Goal: Information Seeking & Learning: Learn about a topic

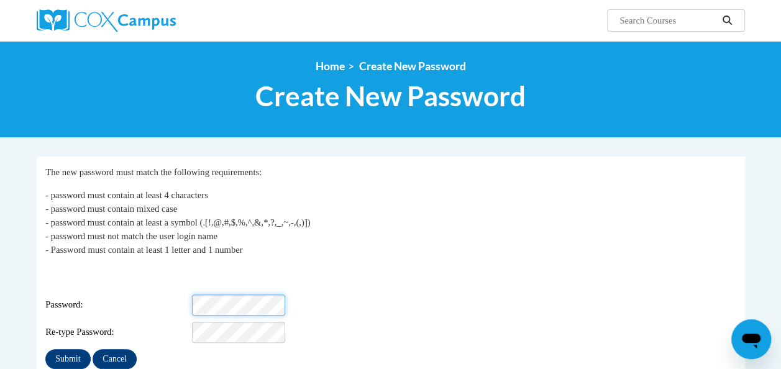
click at [93, 303] on div "Password:" at bounding box center [390, 304] width 690 height 21
click at [57, 352] on input "Submit" at bounding box center [67, 359] width 45 height 20
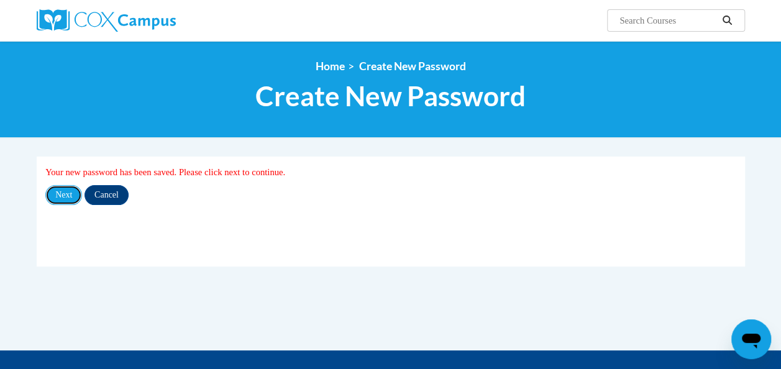
click at [58, 193] on input "Next" at bounding box center [63, 195] width 37 height 20
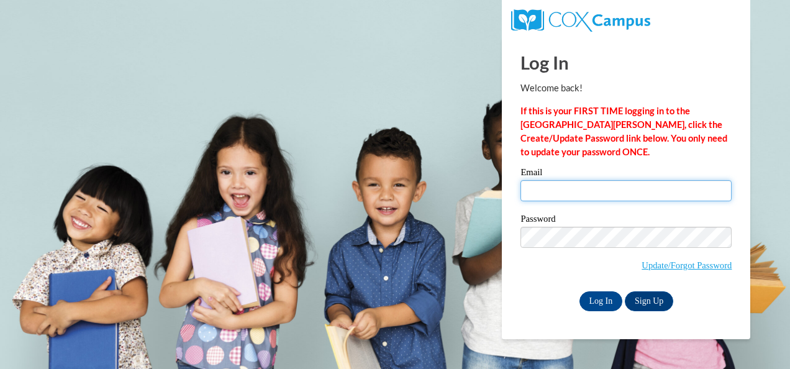
click at [542, 195] on input "Email" at bounding box center [626, 190] width 211 height 21
type input "[EMAIL_ADDRESS][DOMAIN_NAME]"
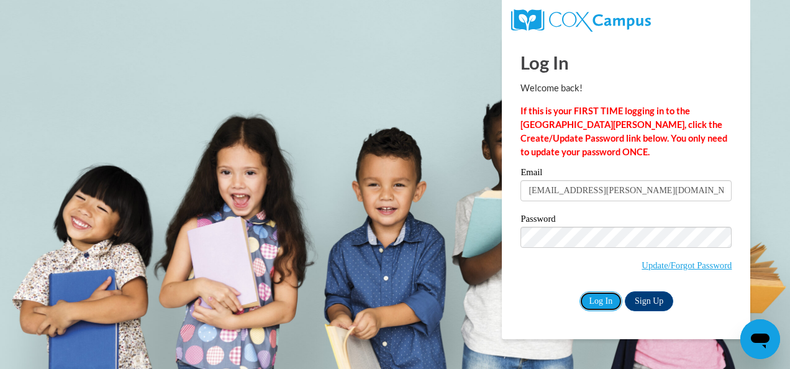
click at [597, 306] on input "Log In" at bounding box center [601, 301] width 43 height 20
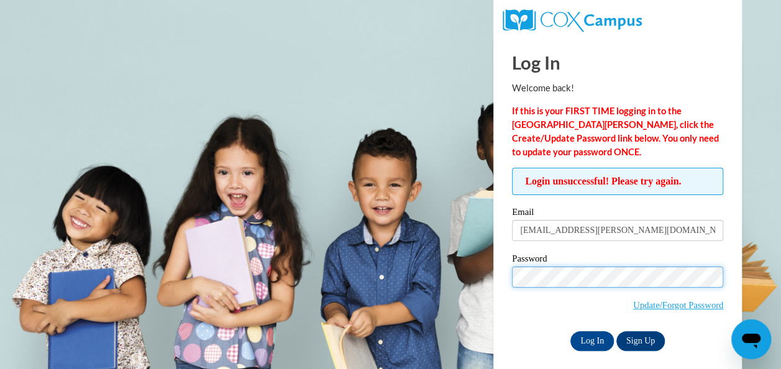
click at [370, 290] on body "Log In Welcome back! If this is your FIRST TIME logging in to the NEW Cox Campu…" at bounding box center [390, 184] width 781 height 369
click at [424, 276] on body "Log In Welcome back! If this is your FIRST TIME logging in to the NEW Cox Campu…" at bounding box center [390, 184] width 781 height 369
click at [570, 331] on input "Log In" at bounding box center [591, 341] width 43 height 20
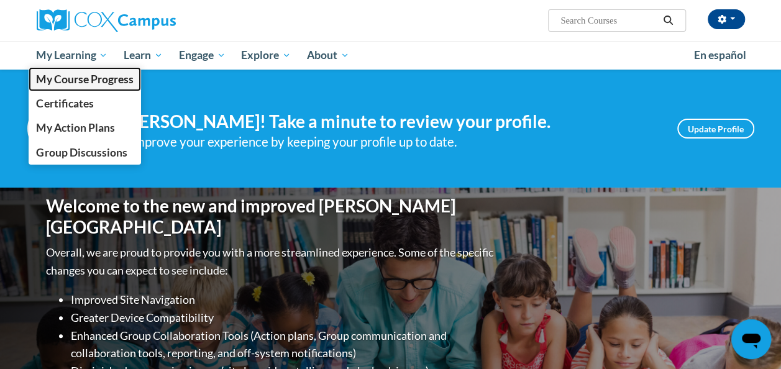
click at [73, 83] on span "My Course Progress" at bounding box center [84, 79] width 97 height 13
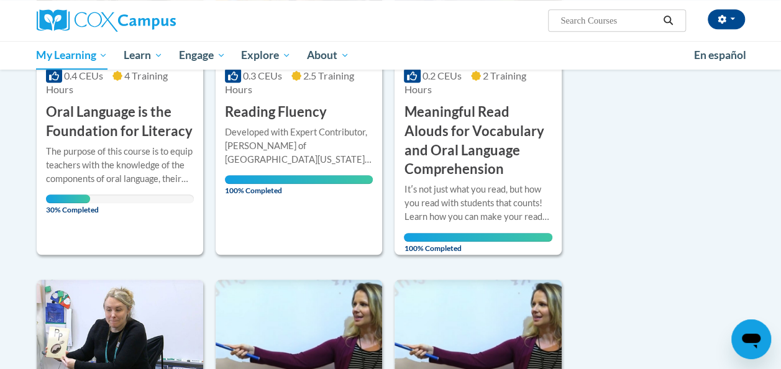
scroll to position [329, 0]
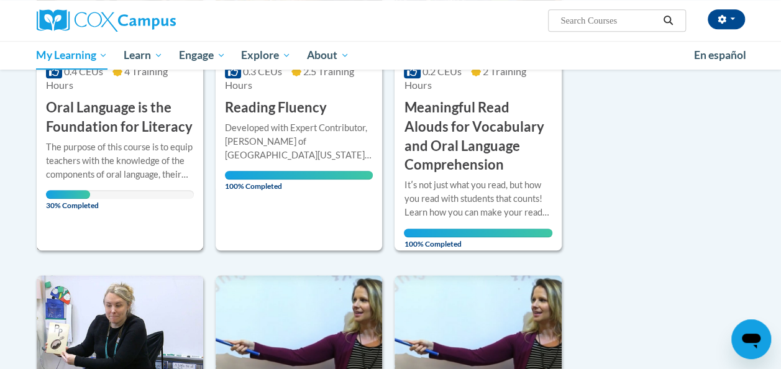
click at [62, 105] on h3 "Oral Language is the Foundation for Literacy" at bounding box center [120, 117] width 148 height 39
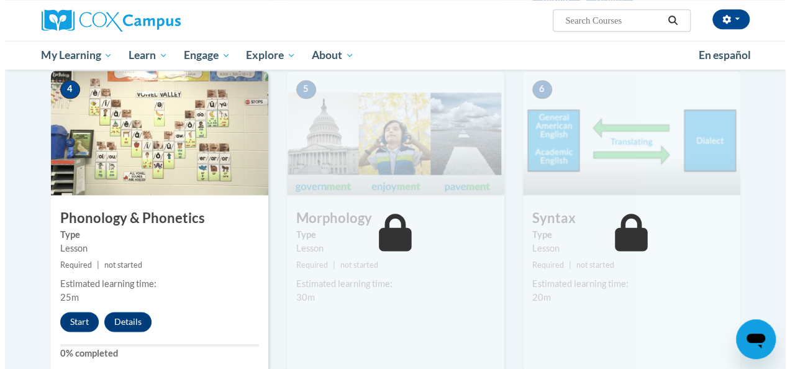
scroll to position [650, 0]
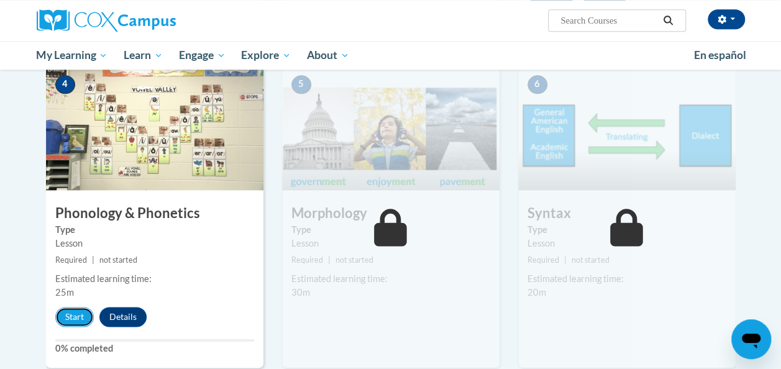
click at [76, 313] on button "Start" at bounding box center [74, 317] width 39 height 20
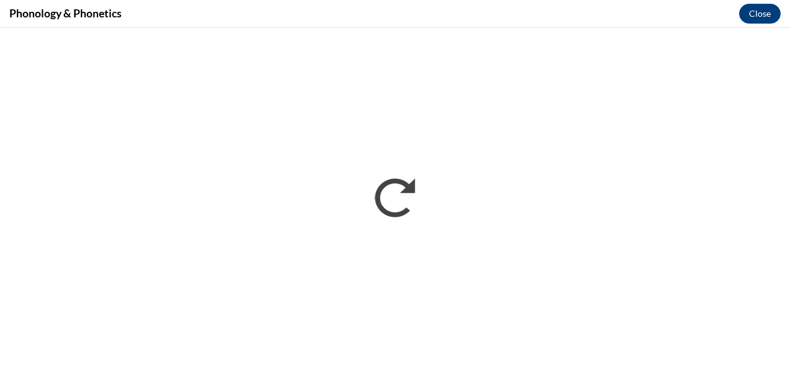
scroll to position [0, 0]
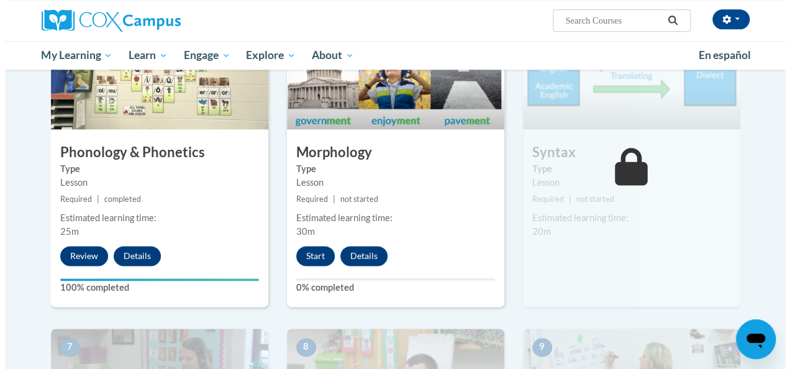
scroll to position [712, 0]
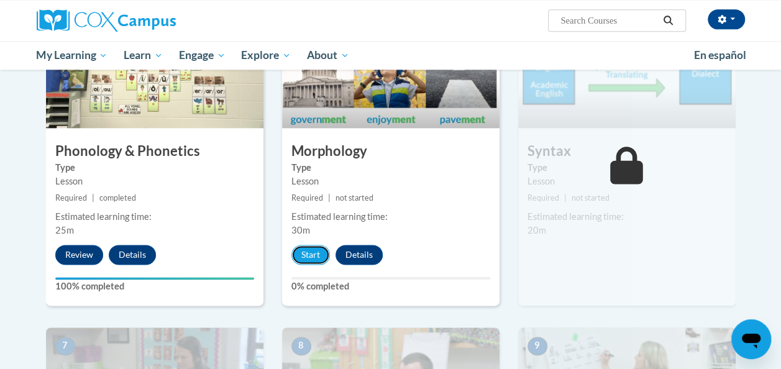
click at [306, 256] on button "Start" at bounding box center [310, 255] width 39 height 20
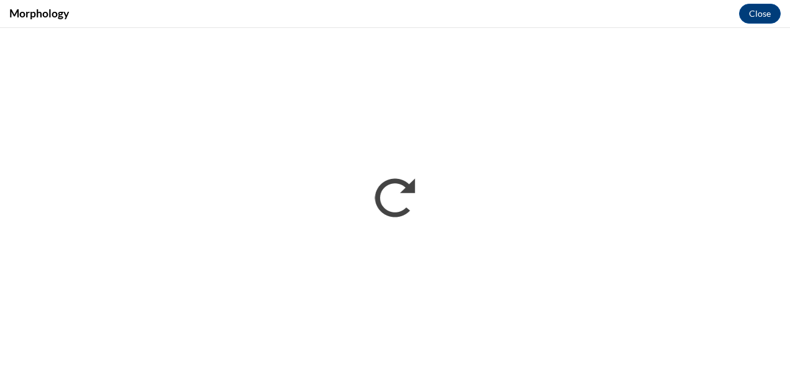
scroll to position [0, 0]
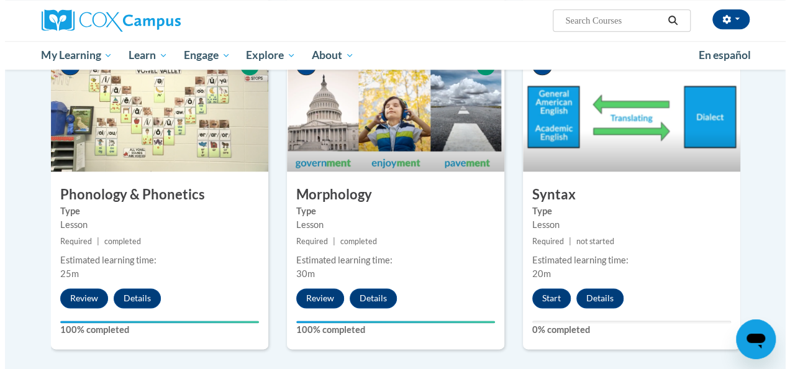
scroll to position [669, 0]
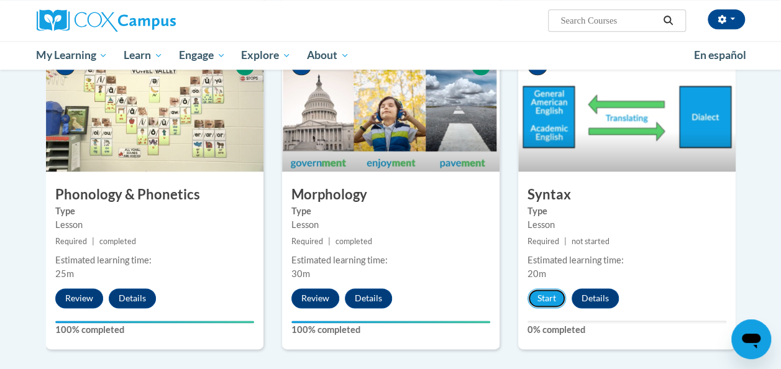
click at [537, 293] on button "Start" at bounding box center [546, 298] width 39 height 20
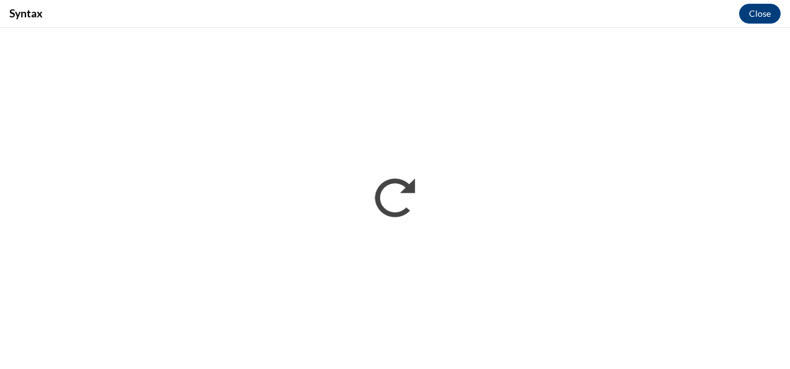
scroll to position [0, 0]
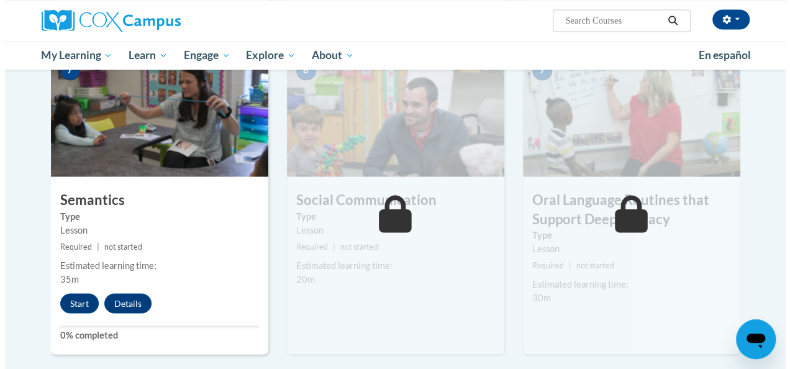
scroll to position [987, 0]
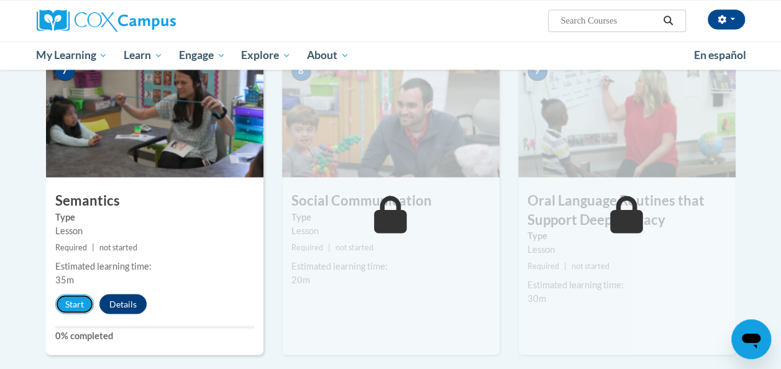
click at [75, 302] on button "Start" at bounding box center [74, 304] width 39 height 20
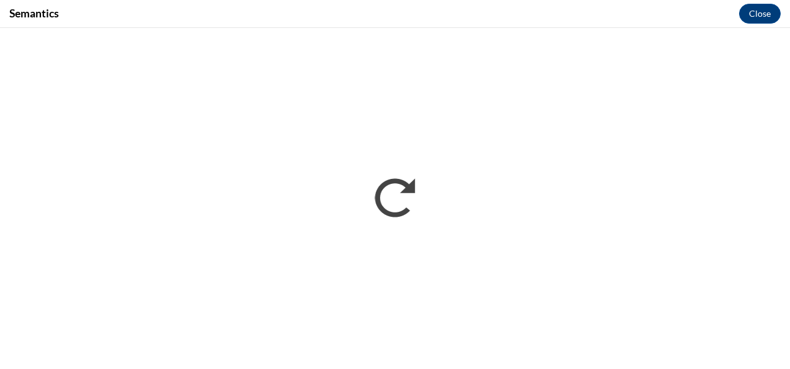
scroll to position [0, 0]
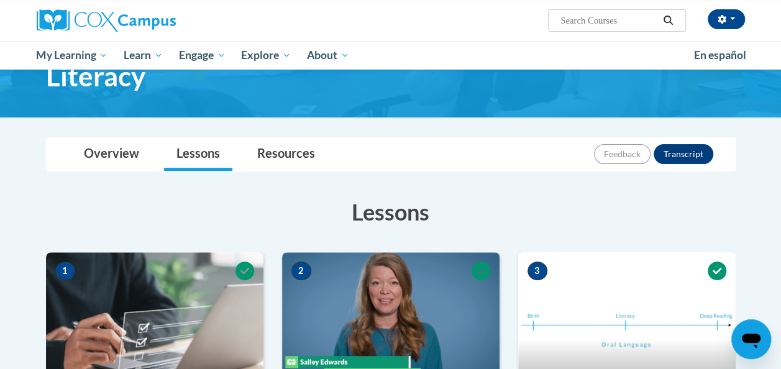
scroll to position [99, 0]
